Goal: Task Accomplishment & Management: Use online tool/utility

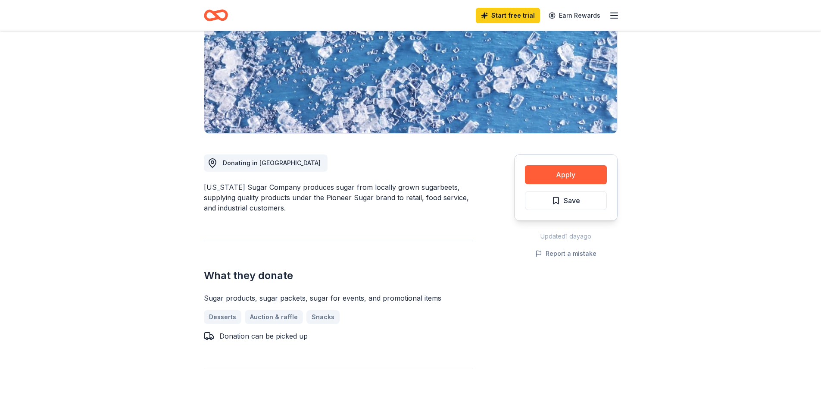
scroll to position [129, 0]
click at [562, 170] on button "Apply" at bounding box center [566, 173] width 82 height 19
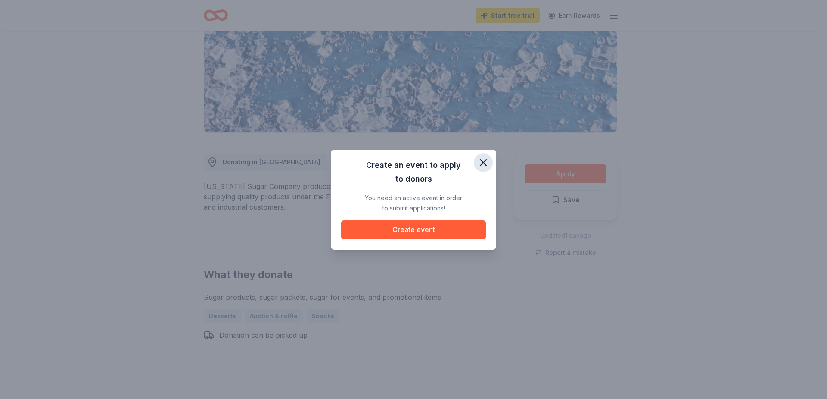
click at [478, 163] on icon "button" at bounding box center [484, 162] width 12 height 12
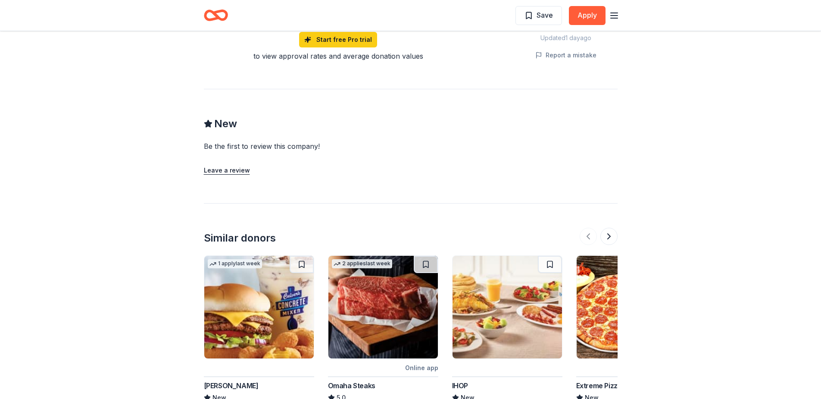
scroll to position [819, 0]
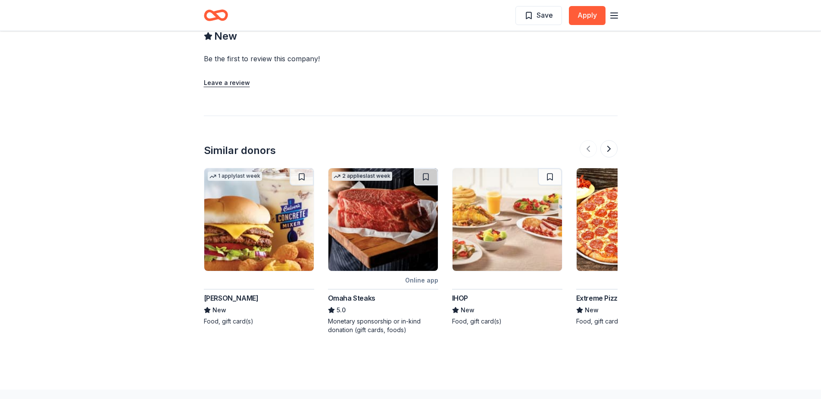
click at [260, 214] on img at bounding box center [258, 219] width 109 height 103
click at [610, 150] on button at bounding box center [608, 148] width 17 height 17
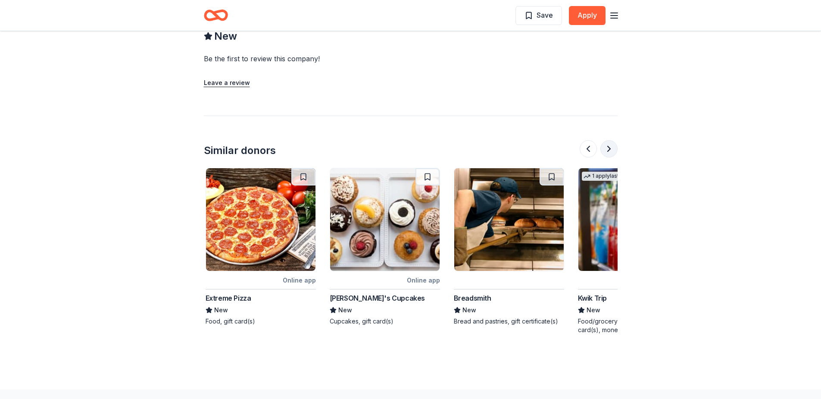
scroll to position [0, 372]
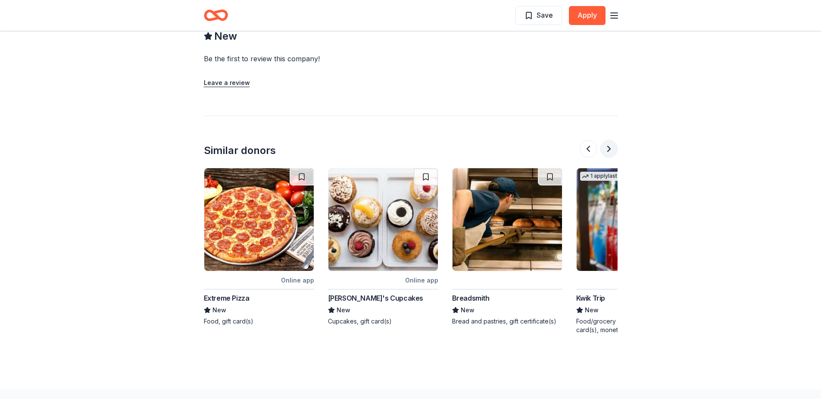
click at [610, 150] on button at bounding box center [608, 148] width 17 height 17
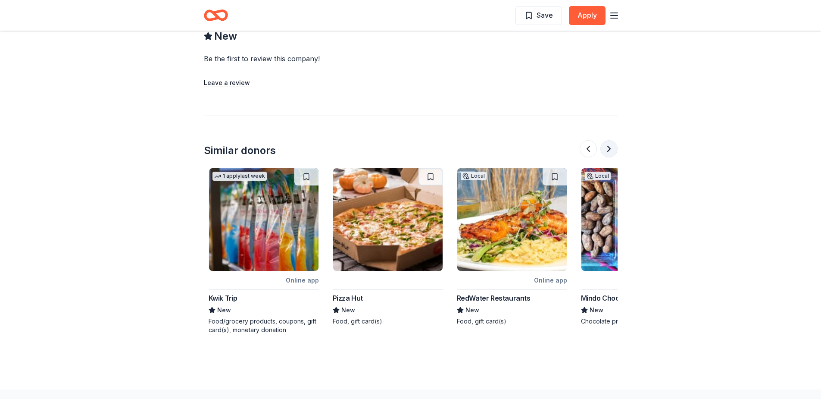
scroll to position [0, 745]
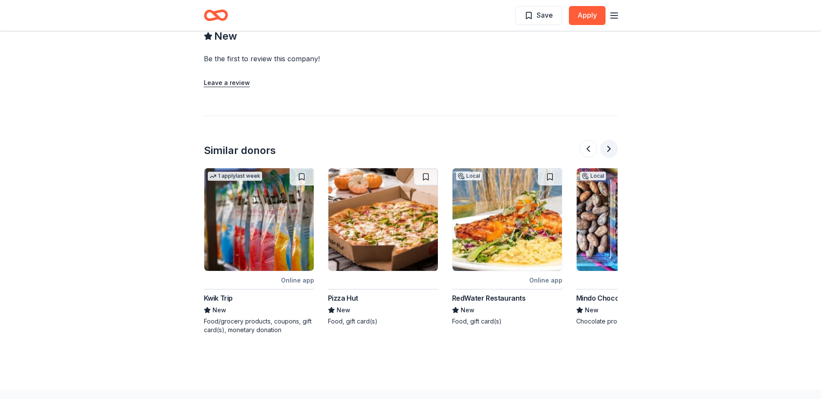
click at [609, 153] on button at bounding box center [608, 148] width 17 height 17
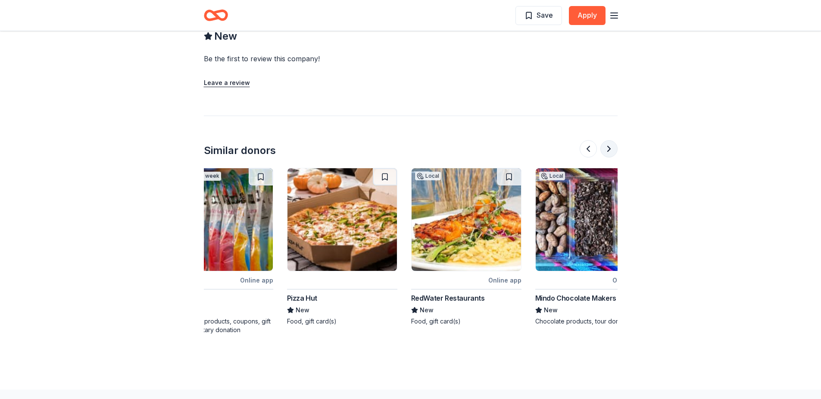
scroll to position [0, 814]
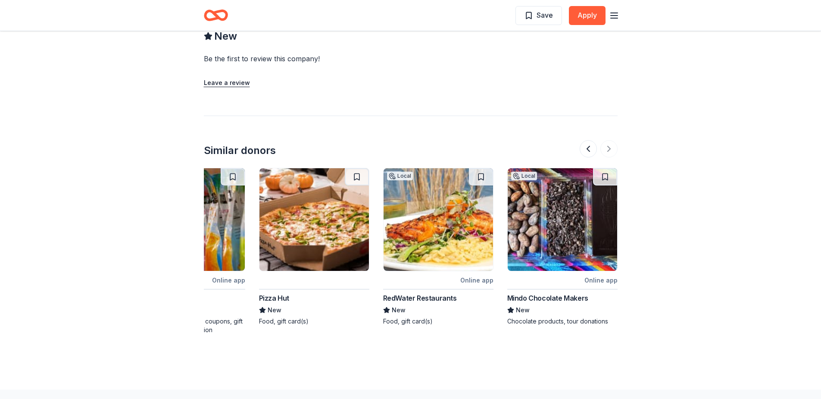
click at [537, 293] on div "Mindo Chocolate Makers" at bounding box center [547, 298] width 81 height 10
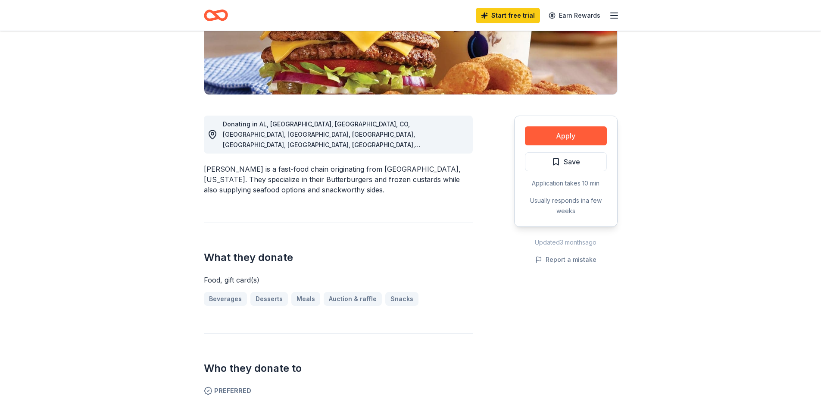
scroll to position [172, 0]
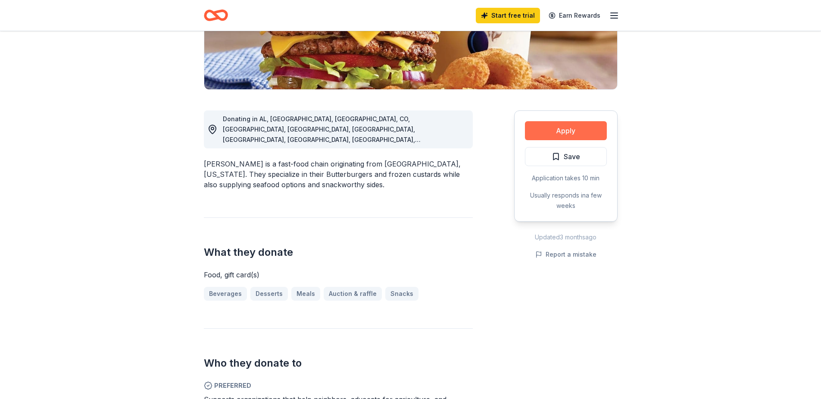
click at [556, 128] on button "Apply" at bounding box center [566, 130] width 82 height 19
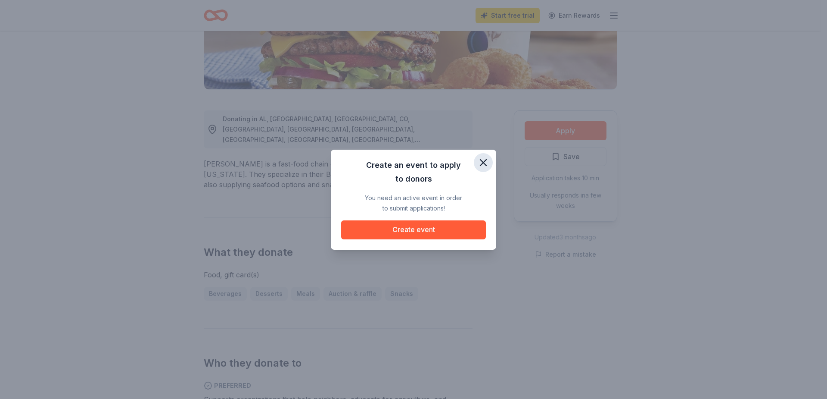
click at [485, 162] on icon "button" at bounding box center [484, 162] width 6 height 6
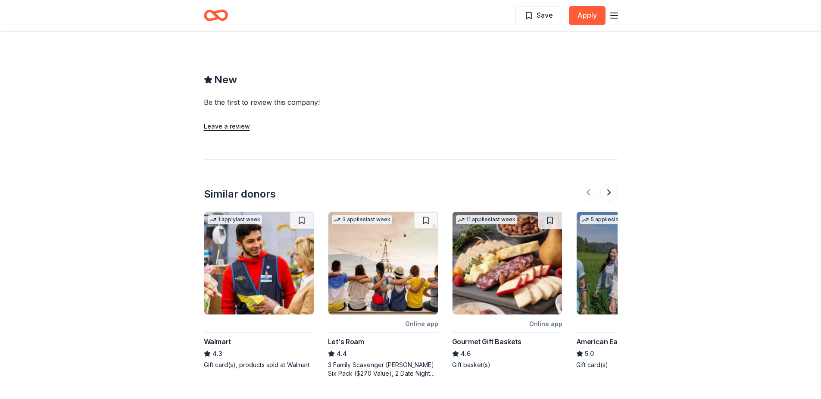
scroll to position [819, 0]
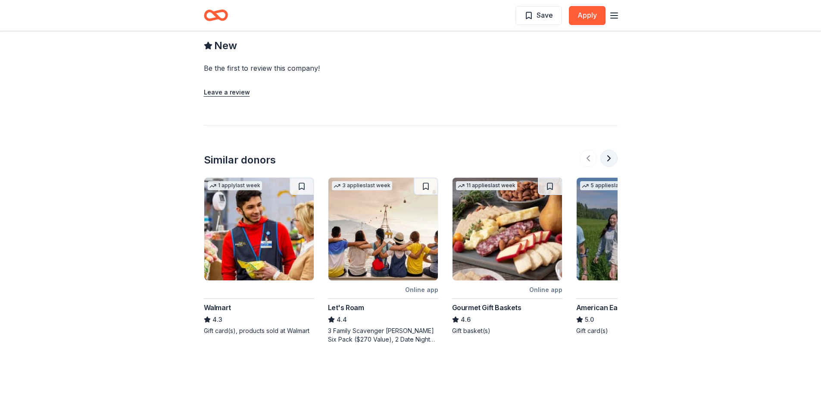
click at [609, 150] on button at bounding box center [608, 158] width 17 height 17
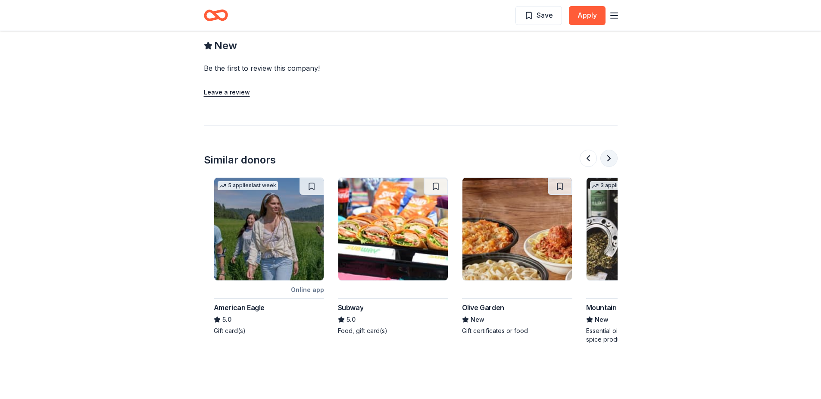
scroll to position [0, 372]
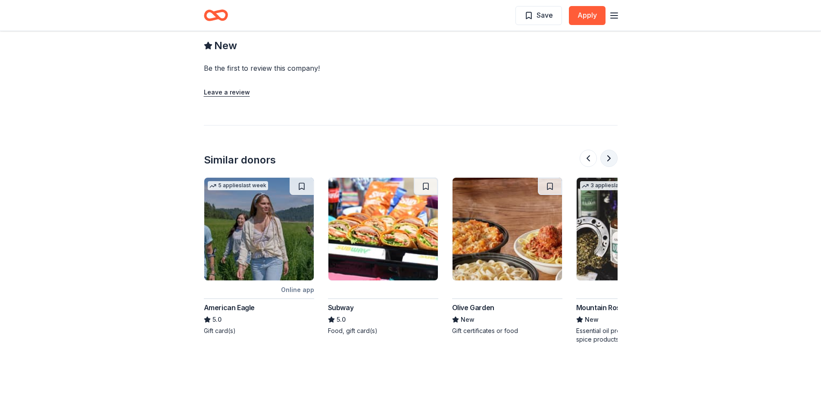
click at [609, 150] on button at bounding box center [608, 158] width 17 height 17
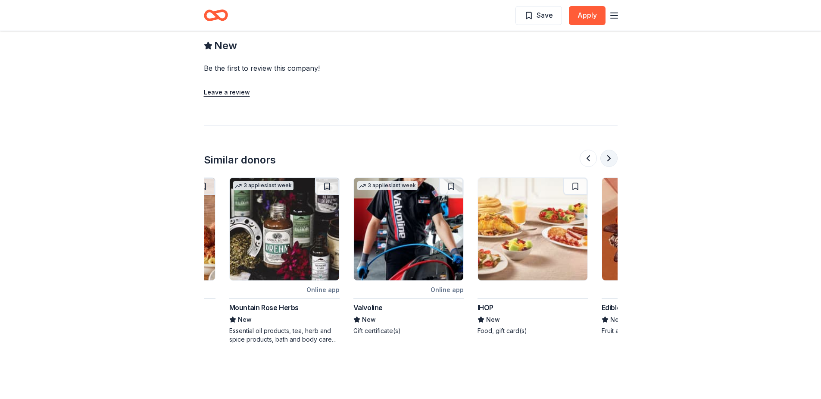
scroll to position [0, 745]
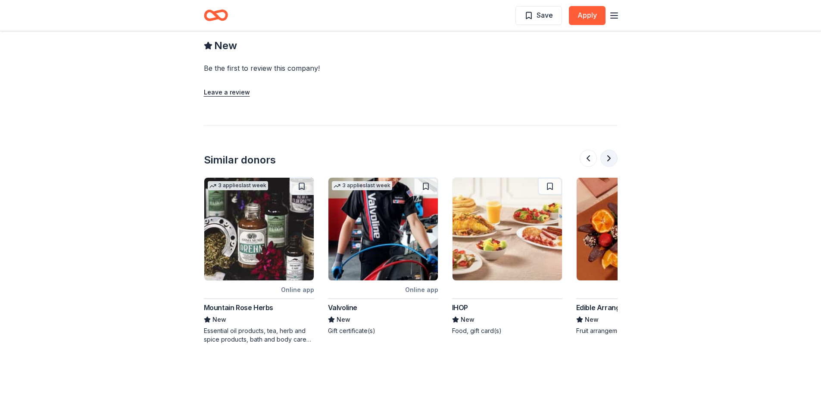
click at [609, 150] on button at bounding box center [608, 158] width 17 height 17
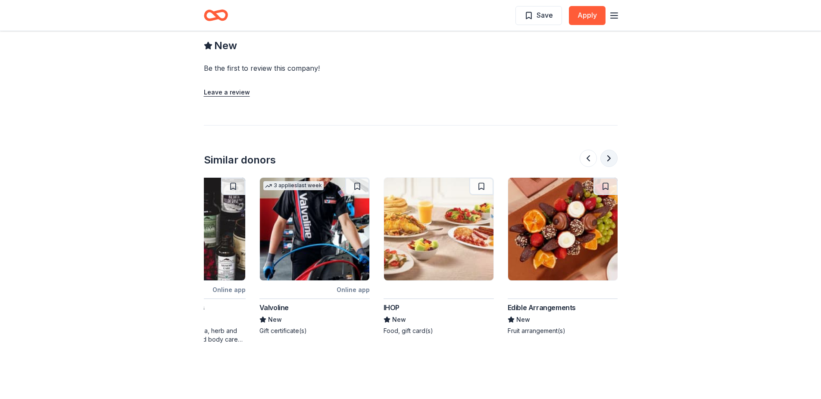
scroll to position [0, 814]
click at [606, 152] on div at bounding box center [599, 158] width 38 height 17
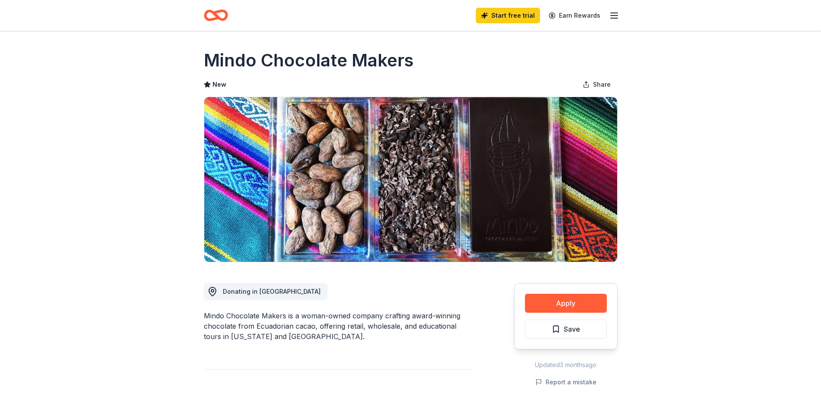
drag, startPoint x: 203, startPoint y: 60, endPoint x: 312, endPoint y: 56, distance: 110.0
click at [413, 56] on div "Mindo Chocolate Makers" at bounding box center [411, 60] width 414 height 24
drag, startPoint x: 415, startPoint y: 60, endPoint x: 283, endPoint y: 68, distance: 132.1
click at [283, 68] on div "Mindo Chocolate Makers" at bounding box center [411, 60] width 414 height 24
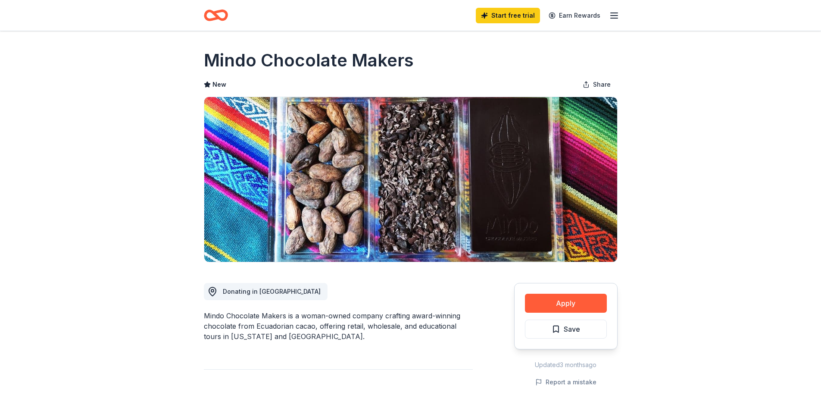
drag, startPoint x: 201, startPoint y: 316, endPoint x: 250, endPoint y: 314, distance: 49.6
click at [244, 292] on span "Donating in [GEOGRAPHIC_DATA]" at bounding box center [272, 290] width 98 height 7
